Goal: Transaction & Acquisition: Purchase product/service

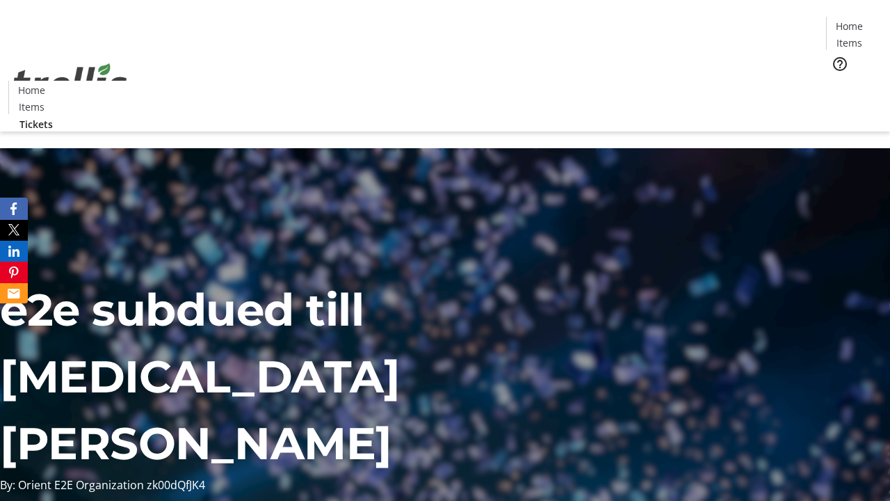
click at [837, 81] on span "Tickets" at bounding box center [853, 88] width 33 height 15
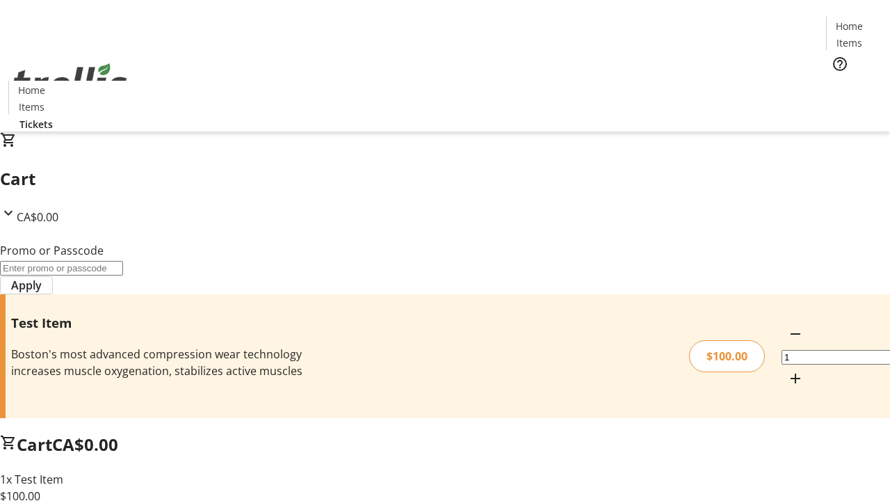
type input "PERCENT"
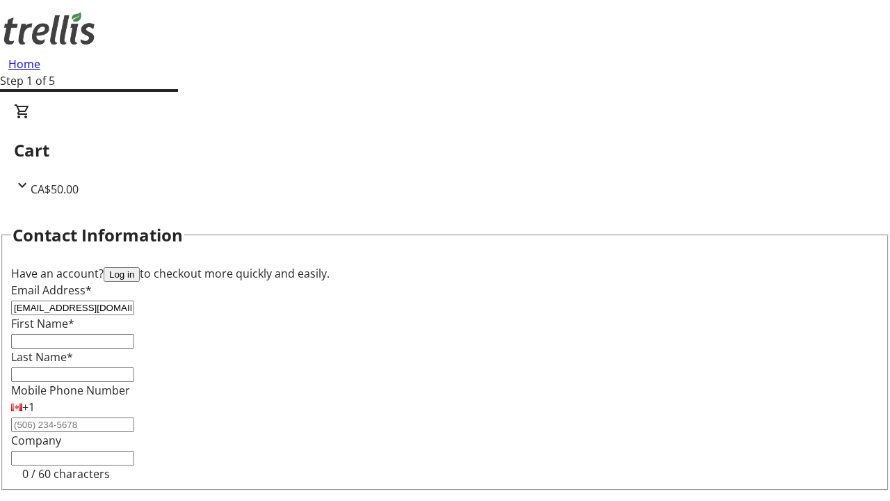
type input "[EMAIL_ADDRESS][DOMAIN_NAME]"
type input "Jabari"
type input "[PERSON_NAME]"
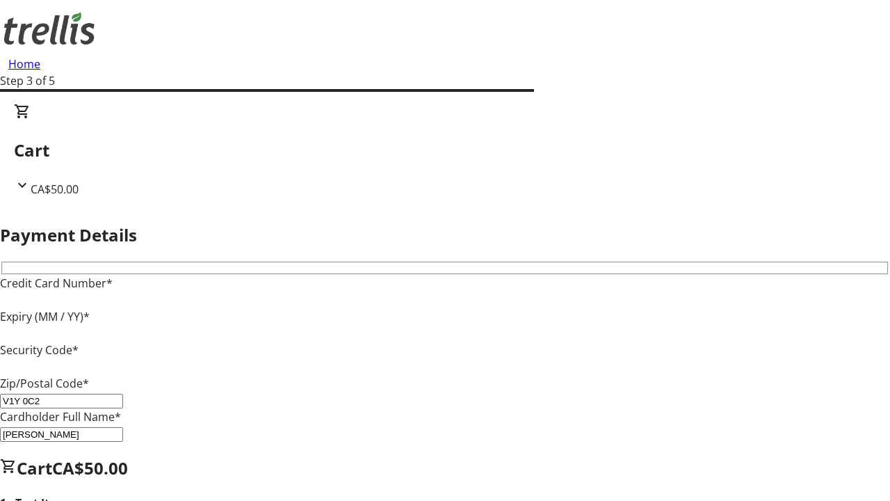
type input "V1Y 0C2"
